Goal: Check status: Check status

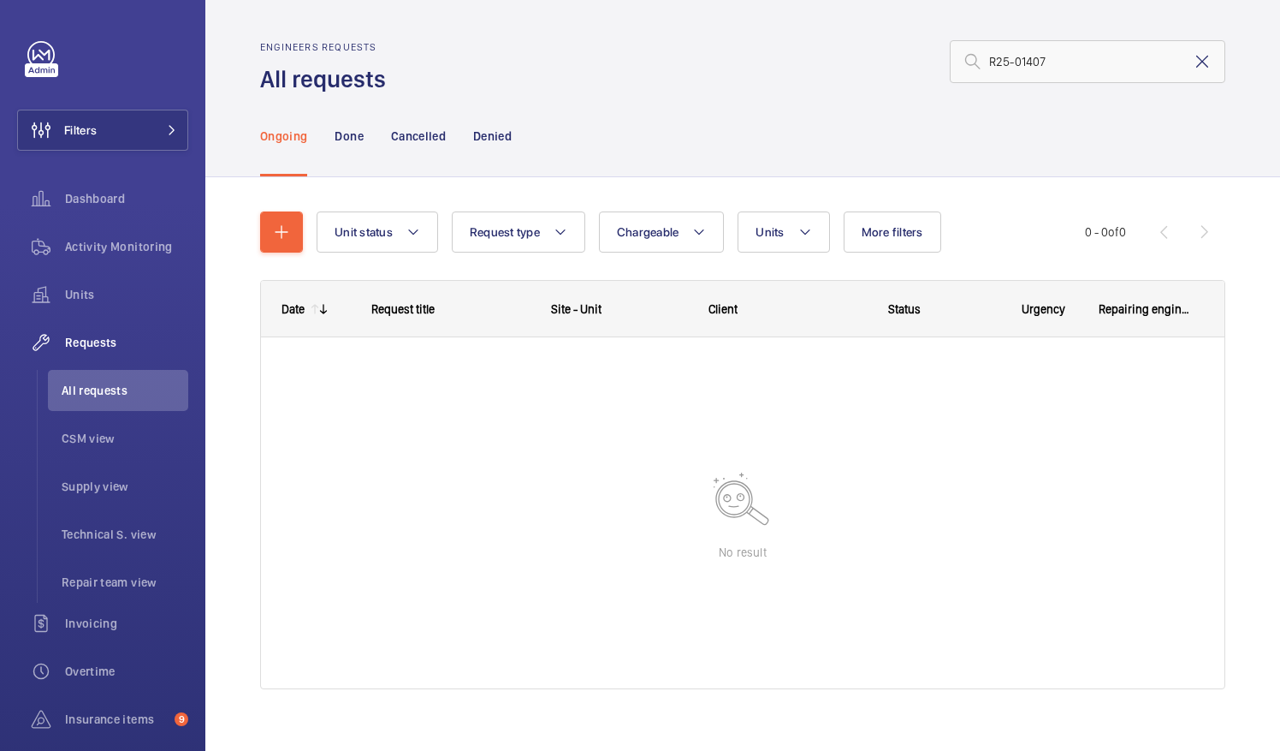
click at [1193, 59] on mat-icon at bounding box center [1202, 61] width 21 height 21
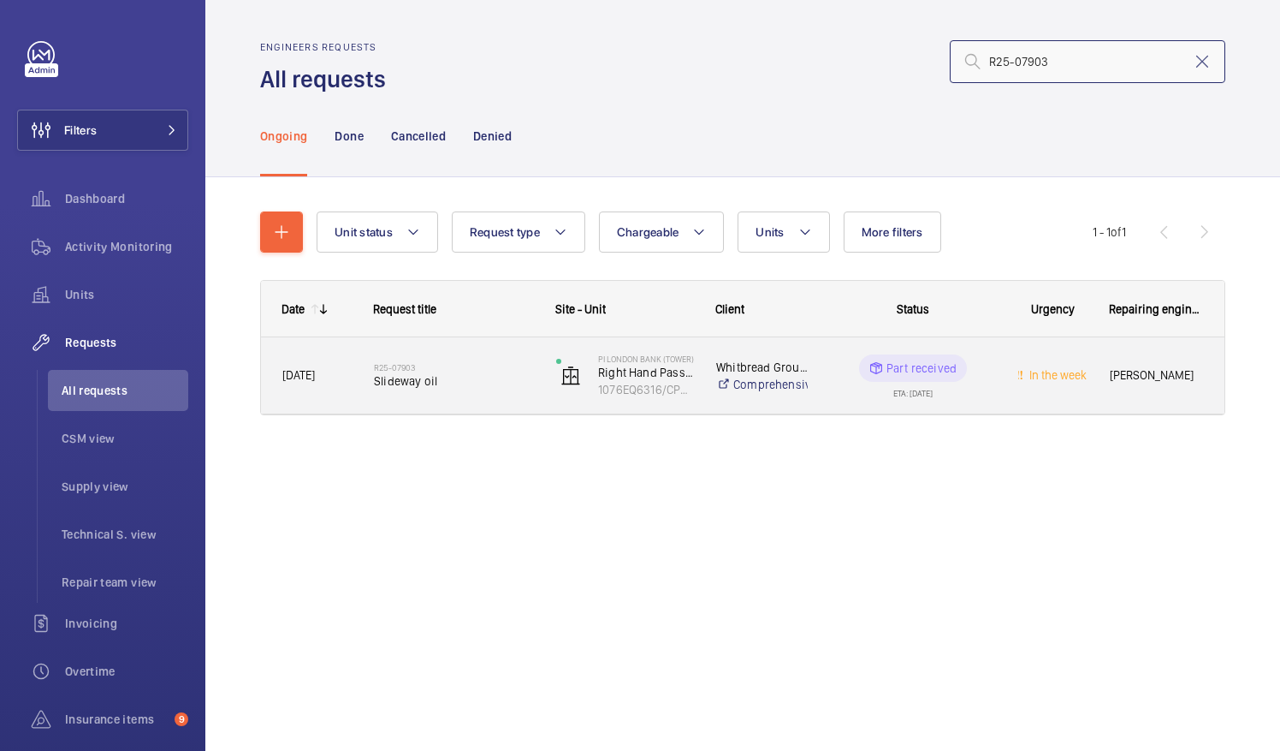
type input "R25-07903"
click at [402, 386] on span "Slideway oil" at bounding box center [454, 380] width 160 height 17
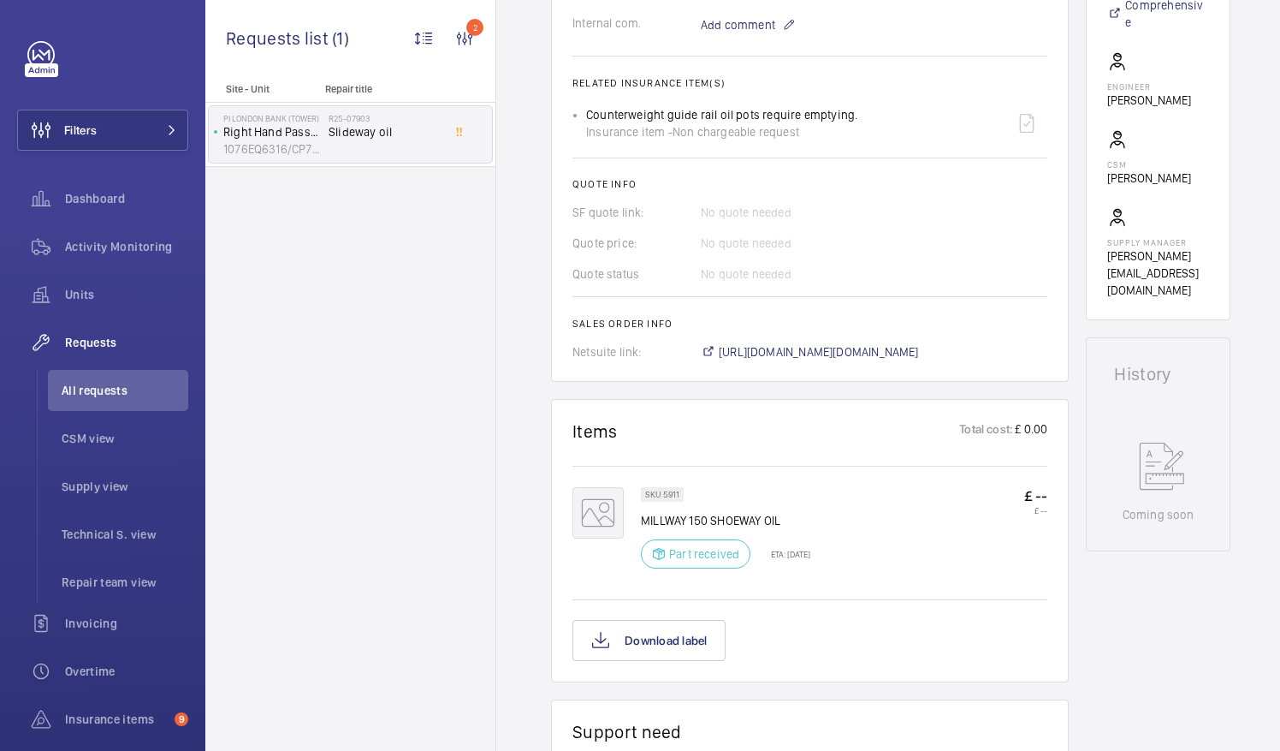
scroll to position [599, 0]
click at [837, 349] on span "[URL][DOMAIN_NAME][DOMAIN_NAME]" at bounding box center [819, 349] width 200 height 17
click at [822, 355] on span "[URL][DOMAIN_NAME][DOMAIN_NAME]" at bounding box center [819, 349] width 200 height 17
